Goal: Obtain resource: Obtain resource

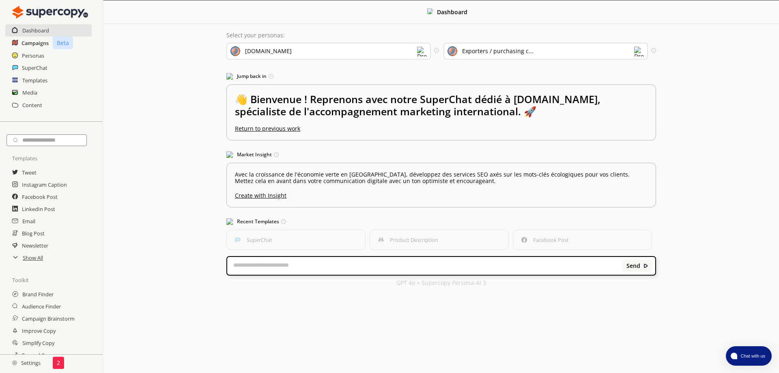
click at [30, 39] on h2 "Campaigns" at bounding box center [34, 43] width 27 height 12
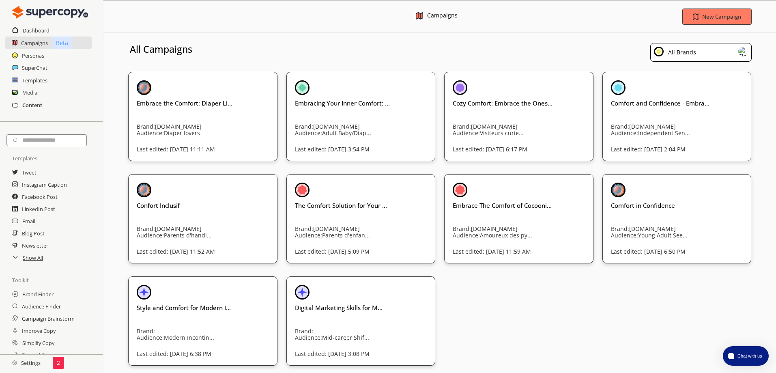
click at [33, 99] on h2 "Content" at bounding box center [32, 105] width 20 height 12
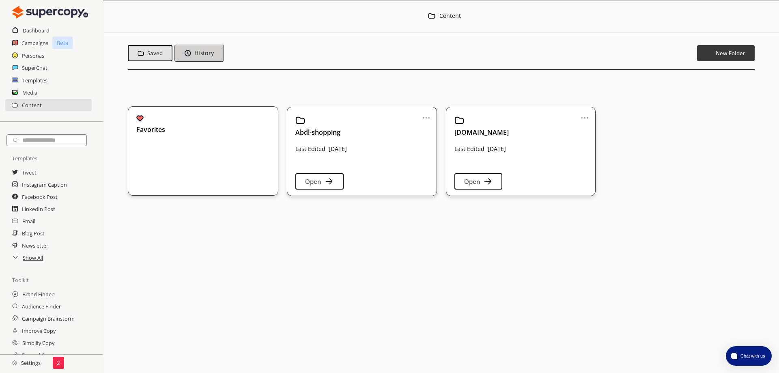
click at [204, 54] on b "History" at bounding box center [203, 53] width 19 height 8
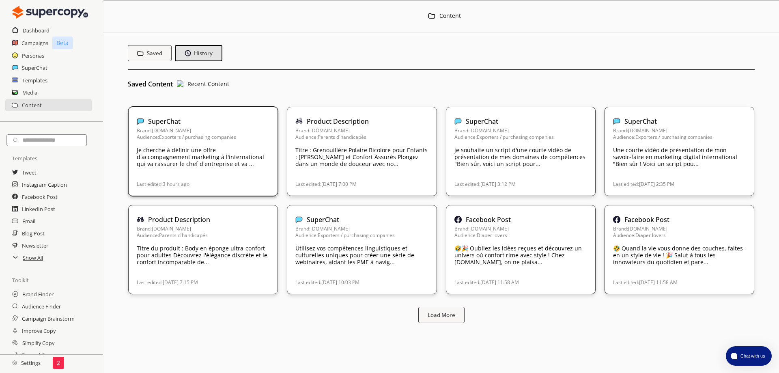
click at [191, 140] on div "Brand: [DOMAIN_NAME] Audience: Exporters / purchasing companies Je cherche à dé…" at bounding box center [203, 147] width 133 height 40
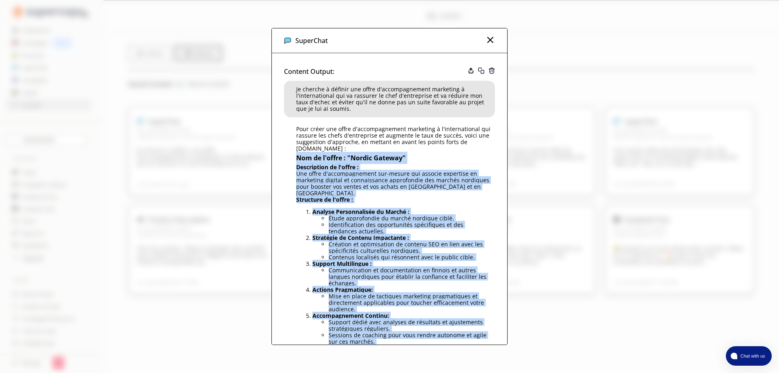
drag, startPoint x: 296, startPoint y: 135, endPoint x: 460, endPoint y: 330, distance: 255.0
copy div "Lor ip d'sitam : "Consec Adipisc" Elitseddoei te i'utlab : Etd magna a'enimadmi…"
